Goal: Task Accomplishment & Management: Manage account settings

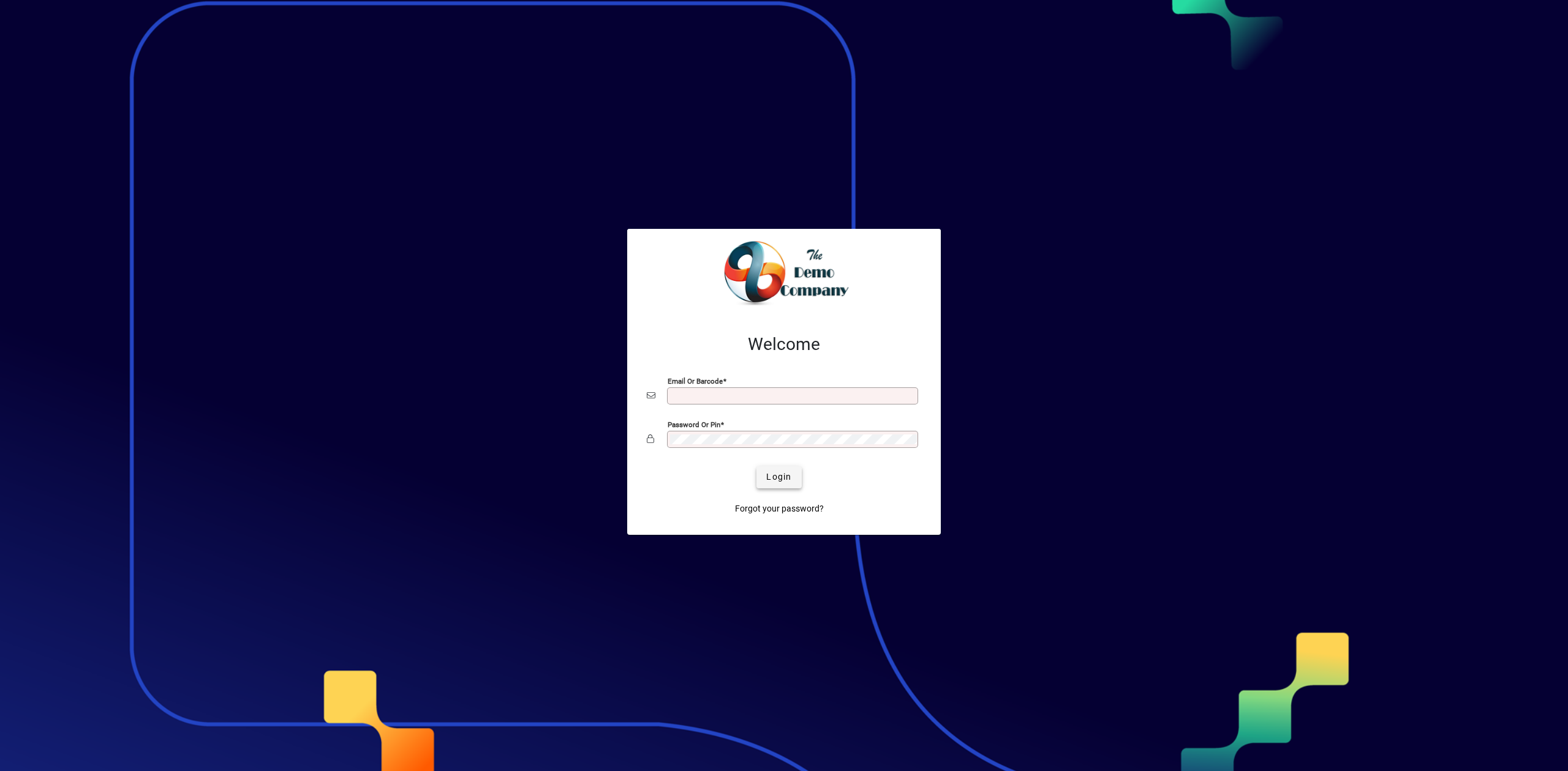
type input "**********"
click at [785, 473] on span "Login" at bounding box center [778, 477] width 25 height 13
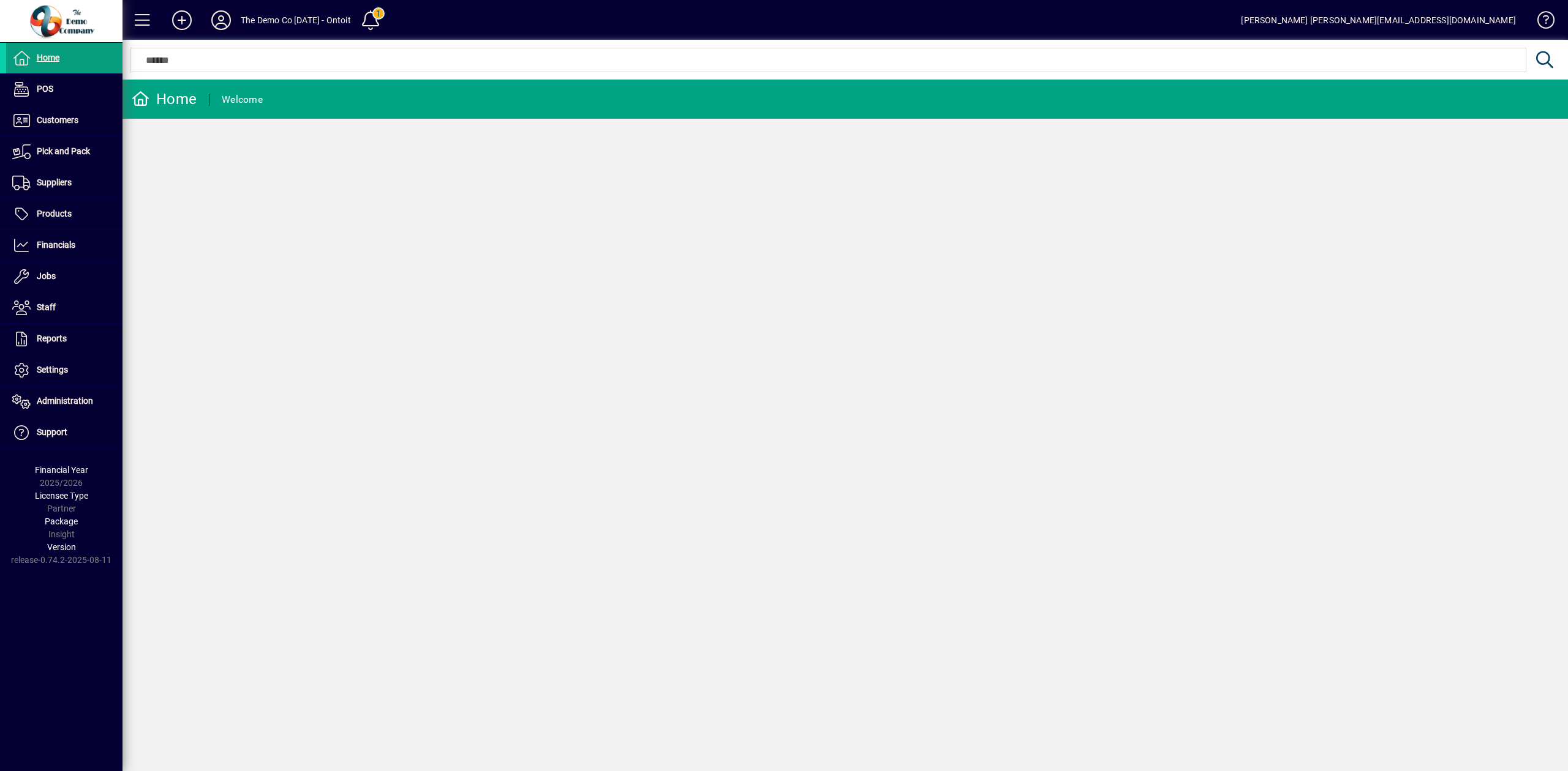
click at [223, 16] on icon at bounding box center [221, 20] width 24 height 20
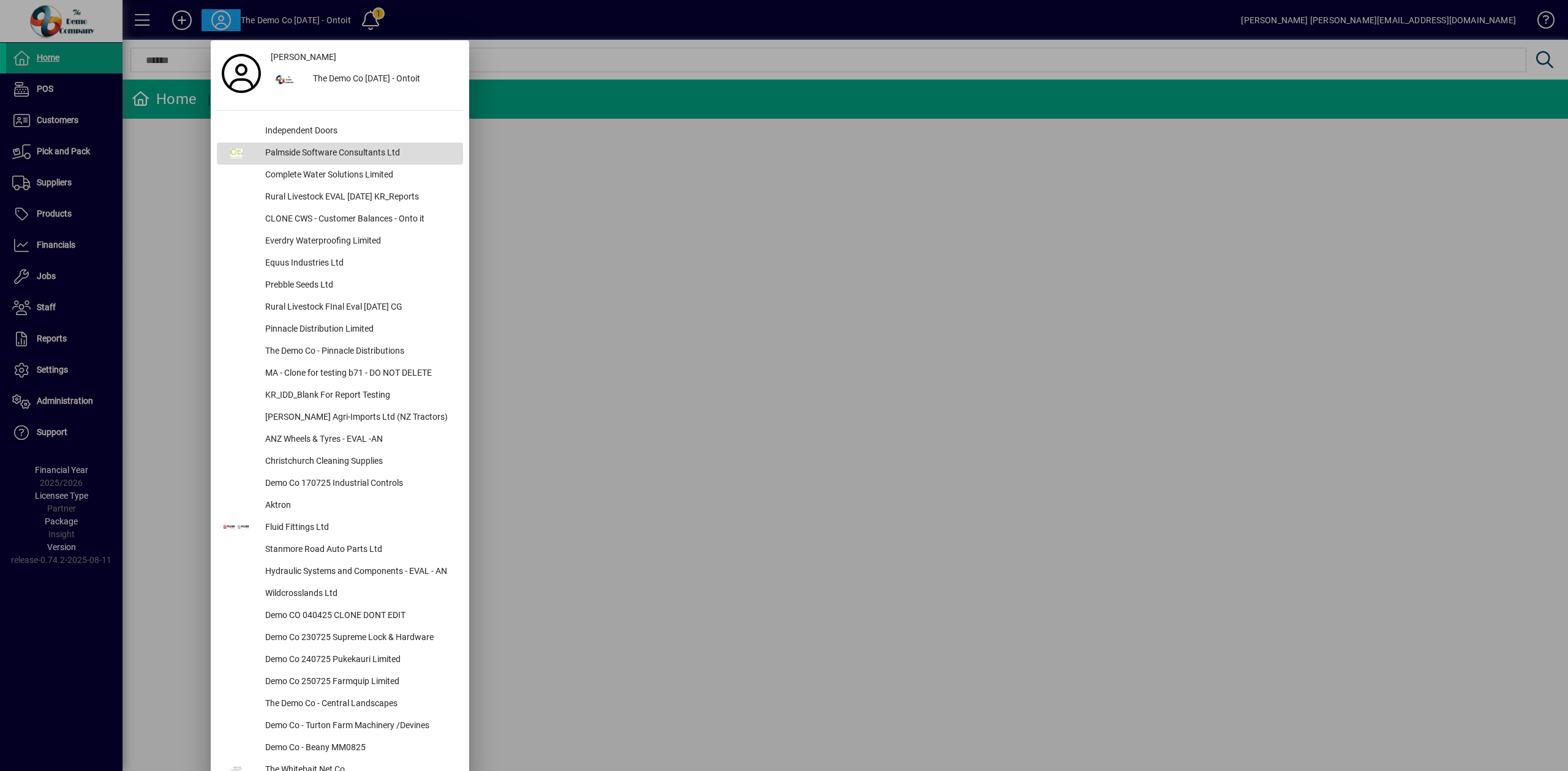
click at [287, 153] on div "Palmside Software Consultants Ltd" at bounding box center [359, 153] width 208 height 22
